Goal: Task Accomplishment & Management: Manage account settings

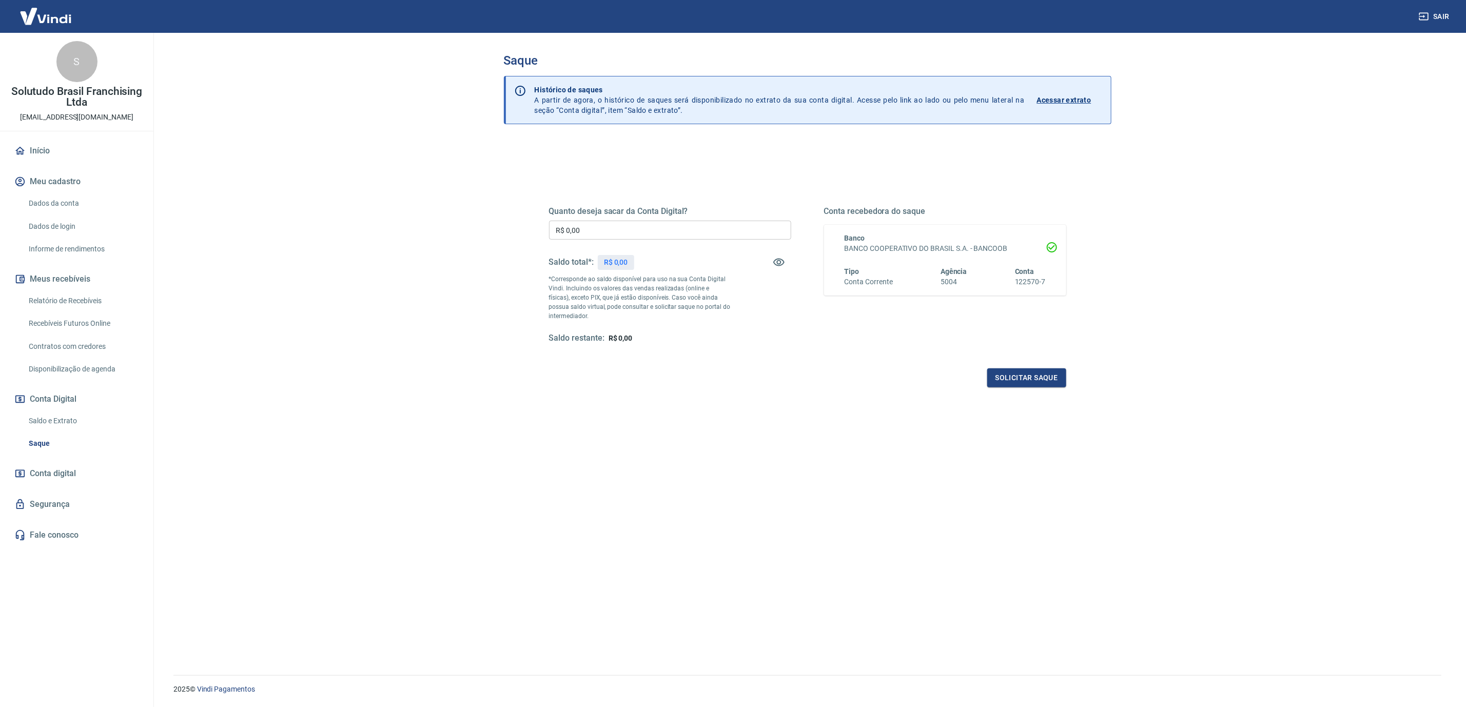
click at [639, 236] on input "R$ 0,00" at bounding box center [670, 230] width 242 height 19
click at [847, 497] on div "Quanto deseja sacar da Conta Digital? R$ 0,00 ​ Saldo total*: R$ 0,00 *Correspo…" at bounding box center [807, 439] width 607 height 597
click at [69, 302] on link "Relatório de Recebíveis" at bounding box center [83, 300] width 116 height 21
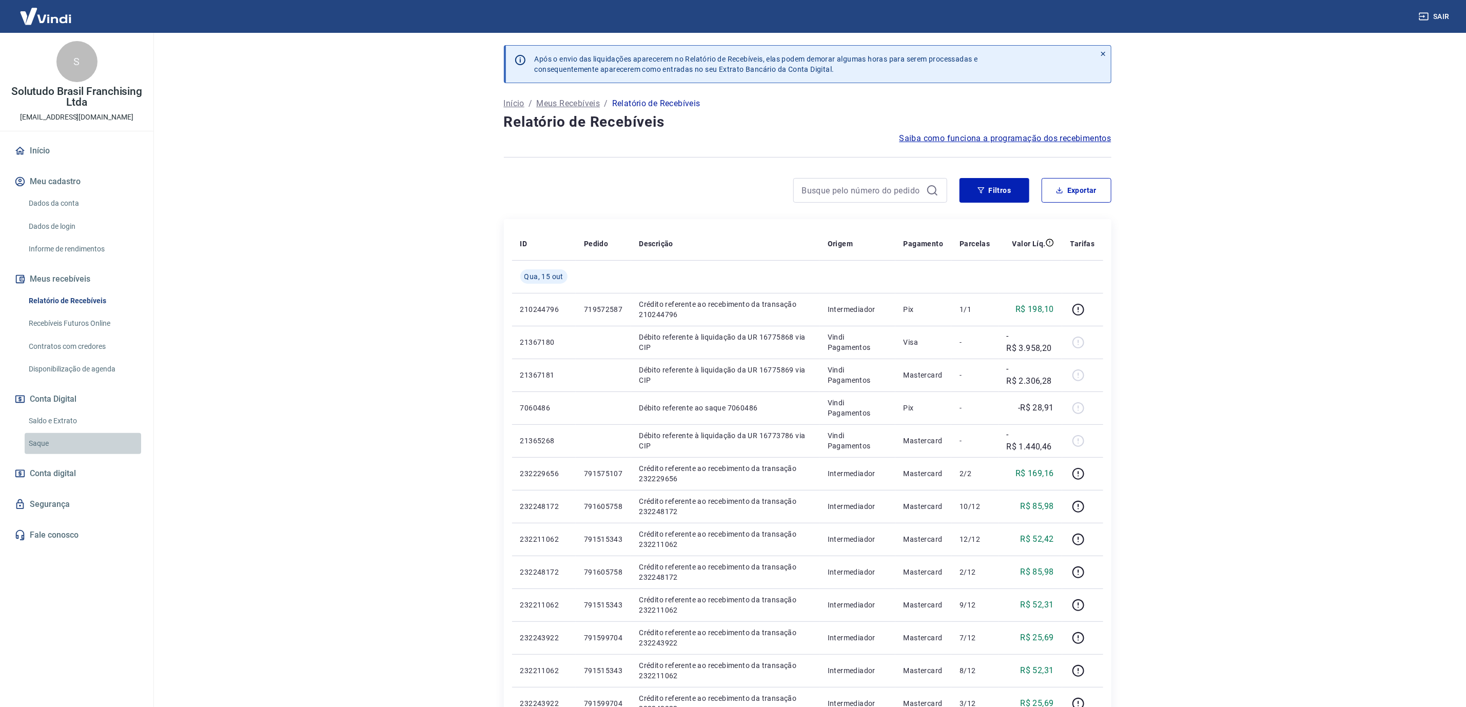
click at [60, 445] on link "Saque" at bounding box center [83, 443] width 116 height 21
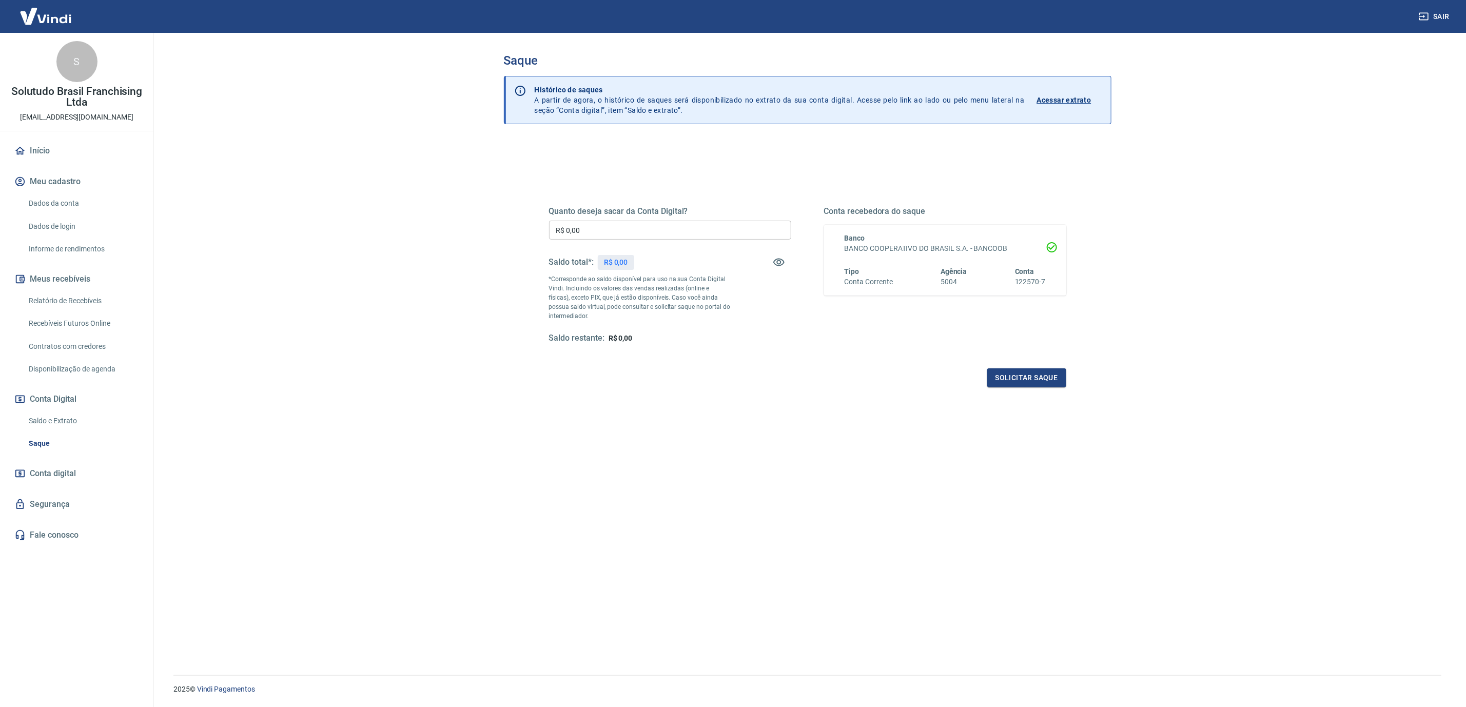
click at [68, 440] on link "Saque" at bounding box center [83, 443] width 116 height 21
click at [70, 421] on link "Saldo e Extrato" at bounding box center [83, 420] width 116 height 21
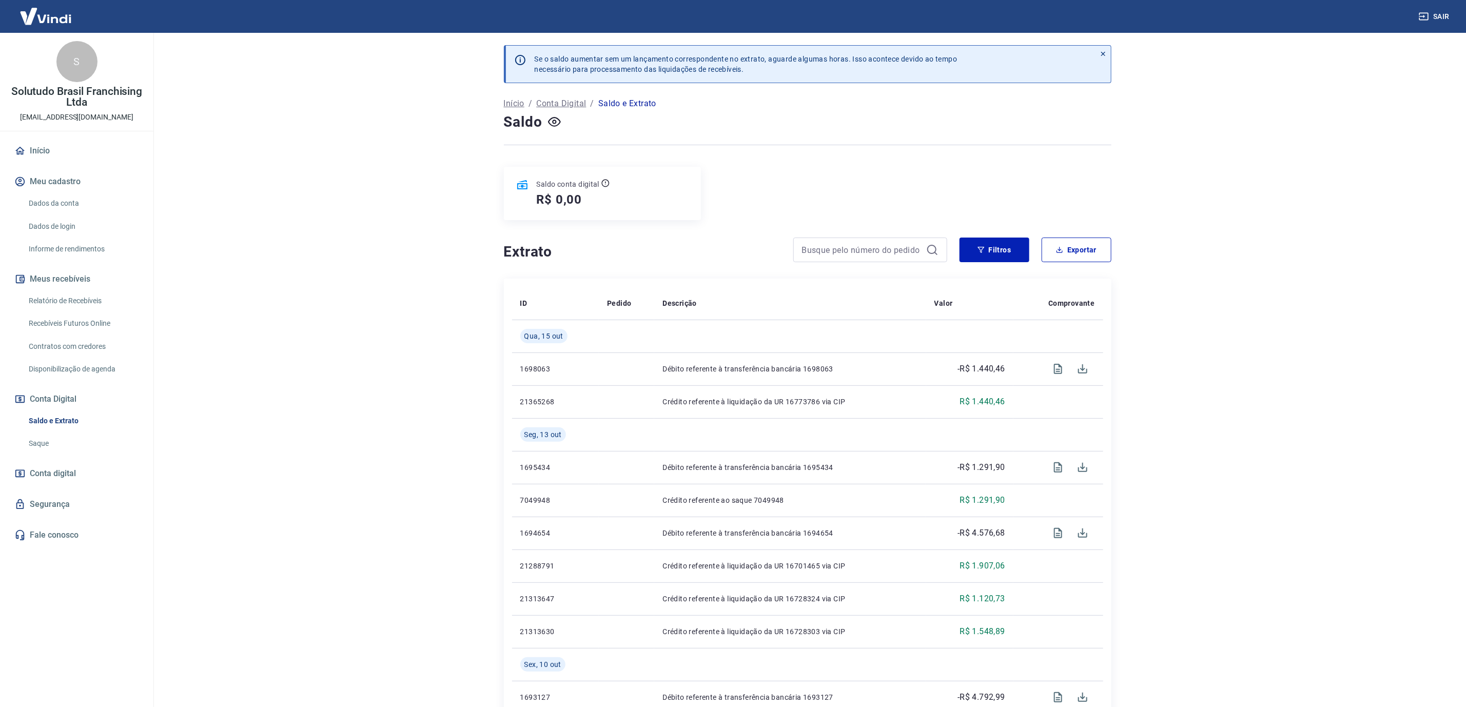
click at [57, 438] on link "Saque" at bounding box center [83, 443] width 116 height 21
